Goal: Task Accomplishment & Management: Manage account settings

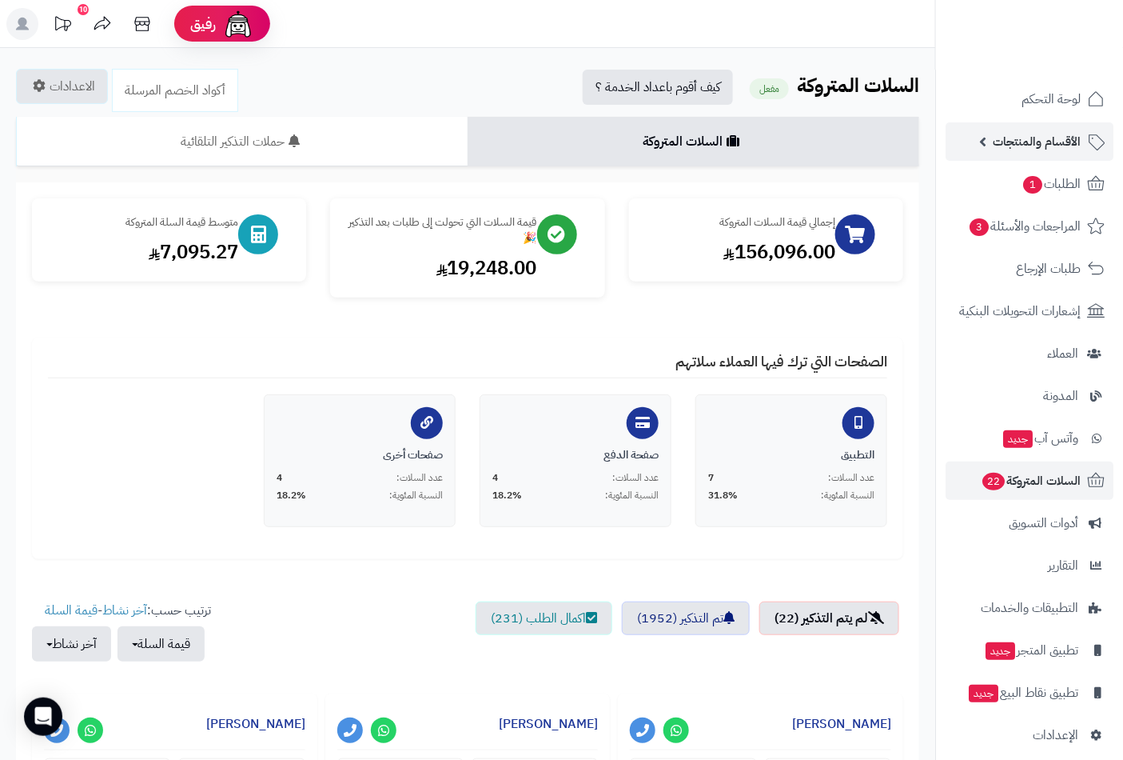
click at [1063, 139] on span "الأقسام والمنتجات" at bounding box center [1037, 141] width 88 height 22
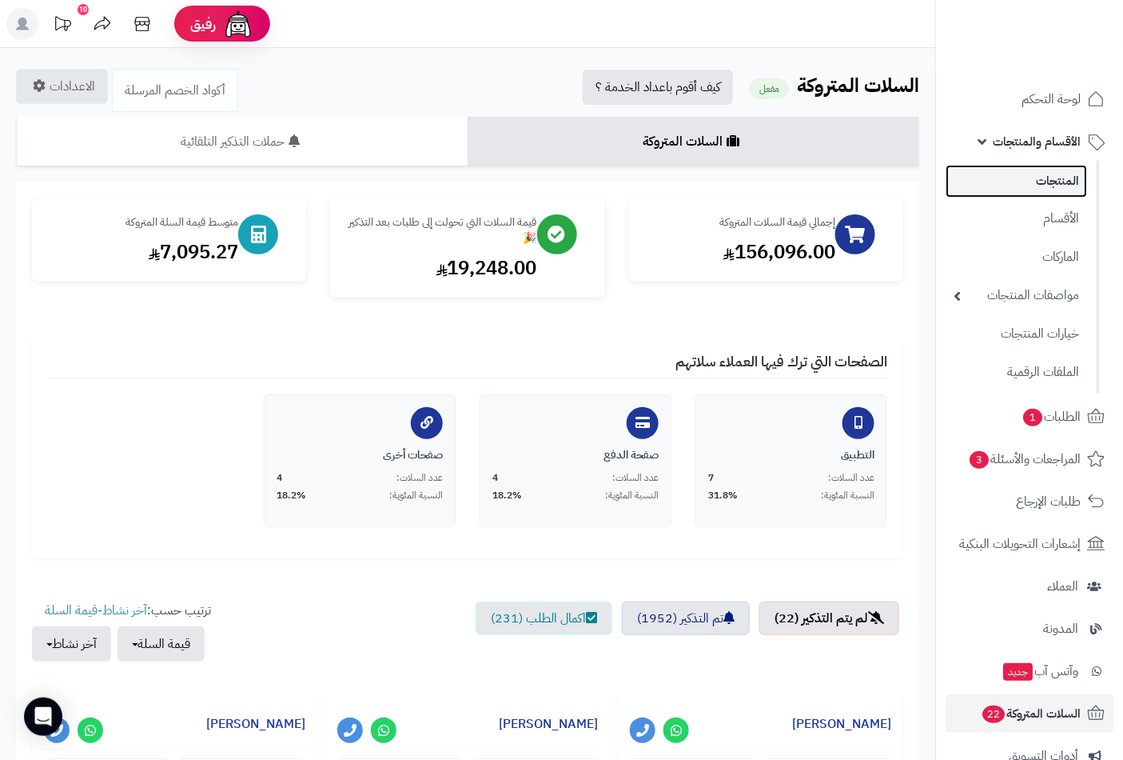
click at [1051, 176] on link "المنتجات" at bounding box center [1017, 181] width 142 height 33
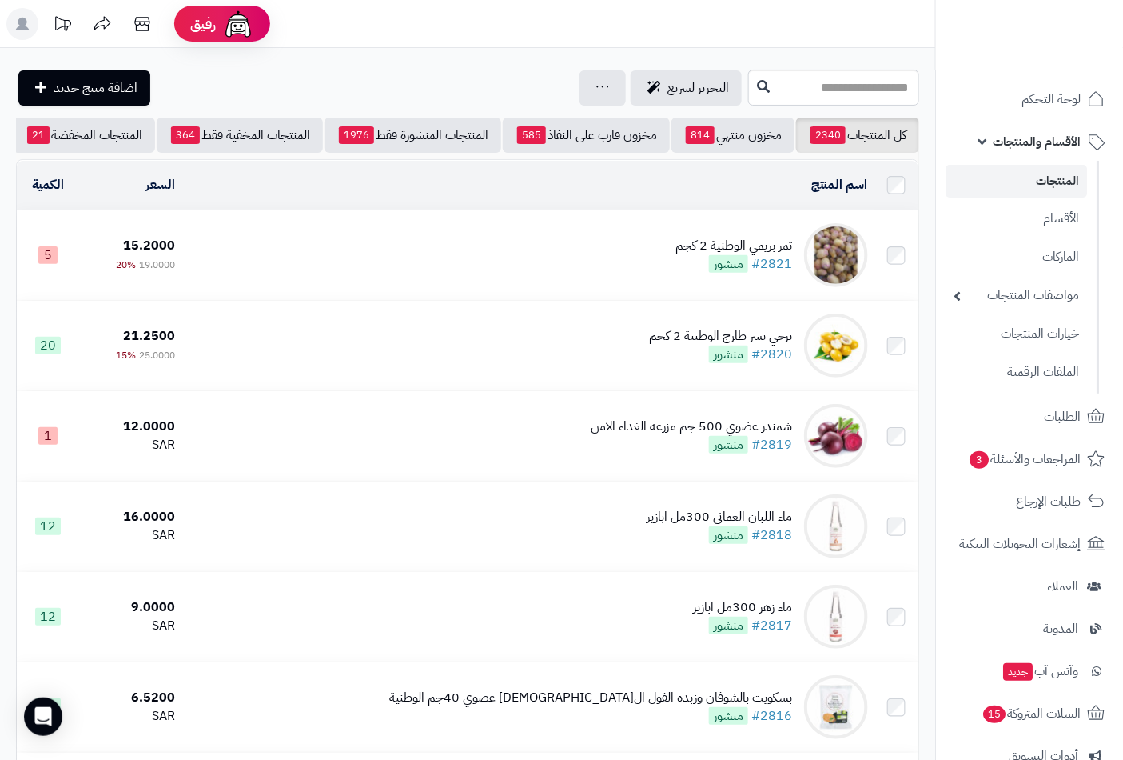
scroll to position [0, -150]
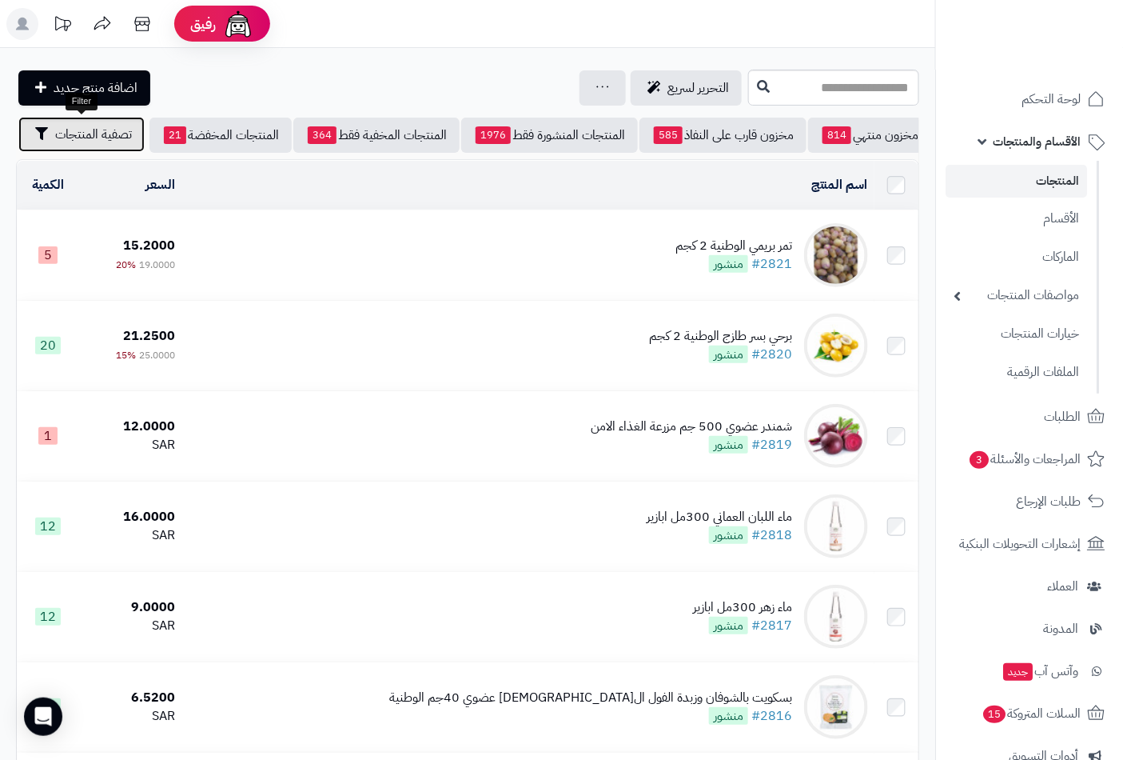
click at [81, 126] on span "تصفية المنتجات" at bounding box center [93, 134] width 77 height 19
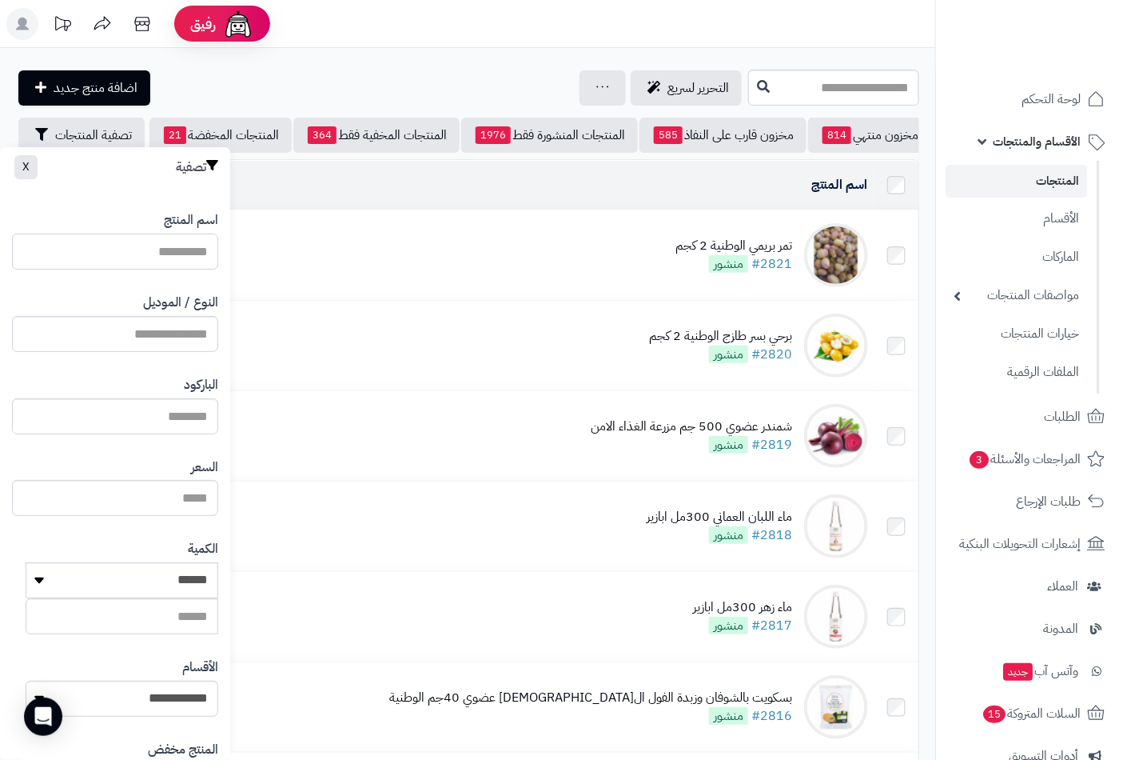
click at [162, 253] on input "اسم المنتج" at bounding box center [115, 251] width 206 height 36
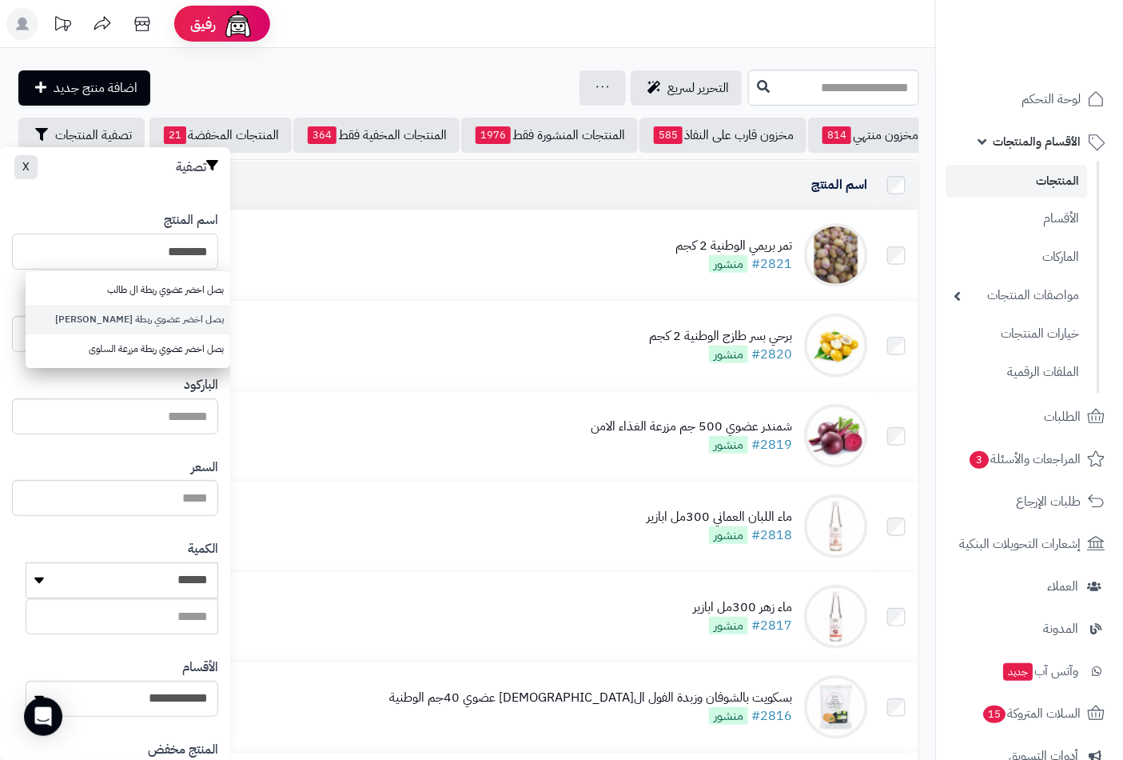
type input "********"
click at [150, 322] on link "بصل اخضر عضوي ربطة [PERSON_NAME]" at bounding box center [128, 320] width 205 height 30
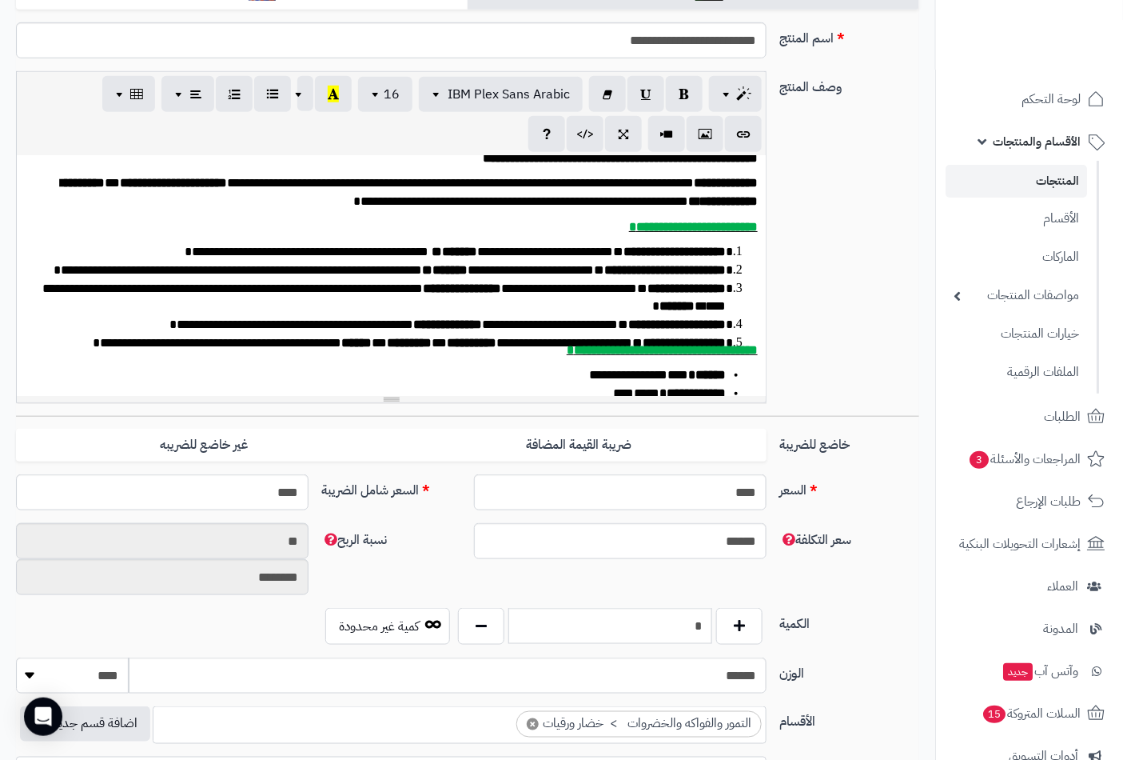
scroll to position [296, 0]
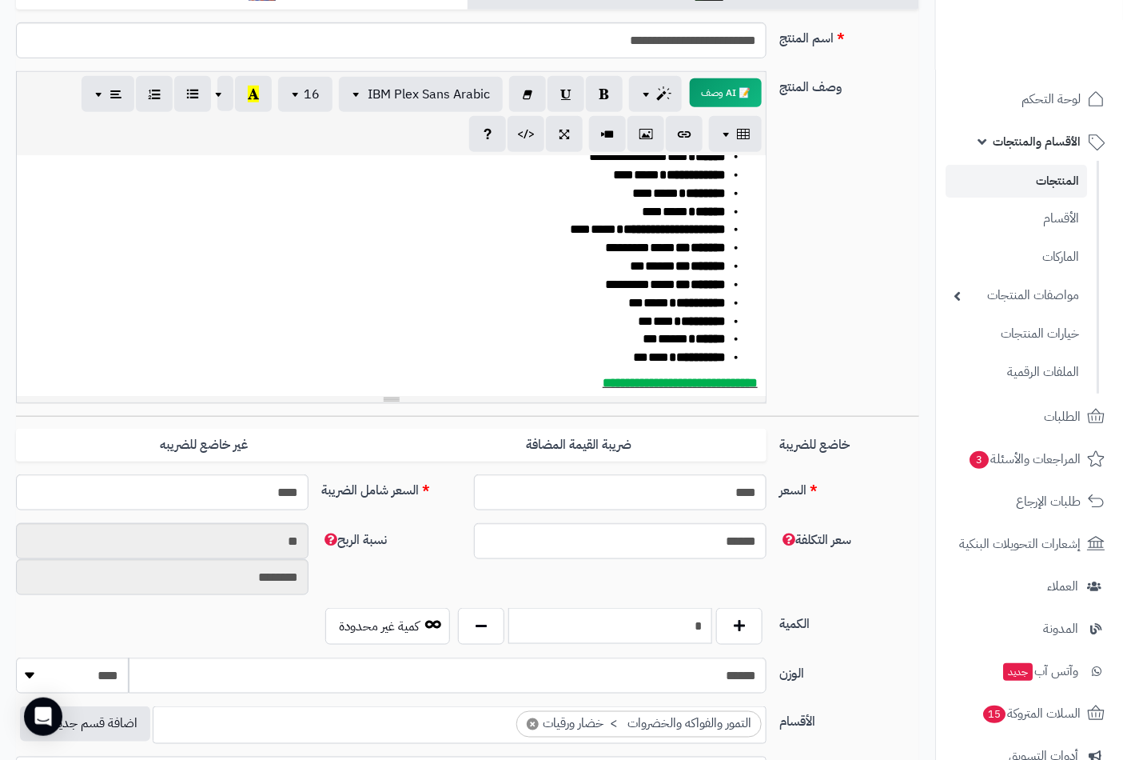
click at [668, 625] on input "*" at bounding box center [611, 626] width 204 height 36
type input "*"
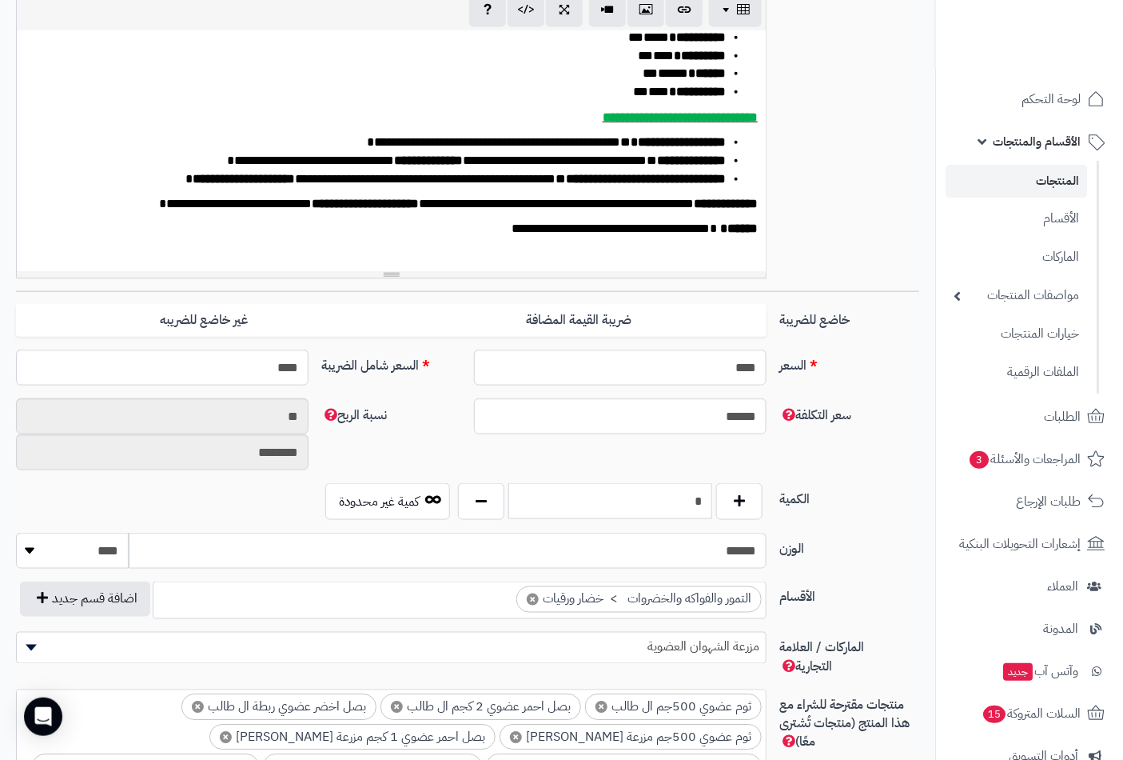
scroll to position [444, 0]
